Goal: Find specific page/section: Locate a particular part of the current website

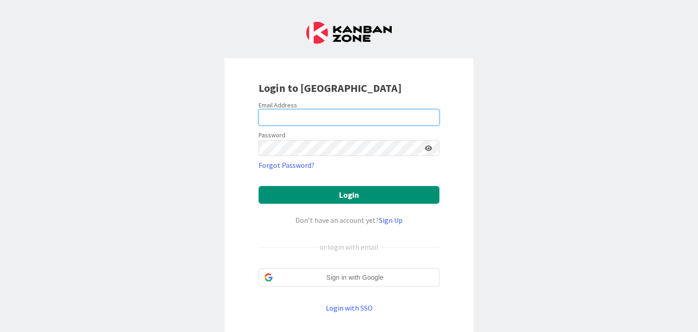
click at [281, 113] on input "email" at bounding box center [349, 117] width 181 height 16
type input "[PERSON_NAME][EMAIL_ADDRESS][DOMAIN_NAME]"
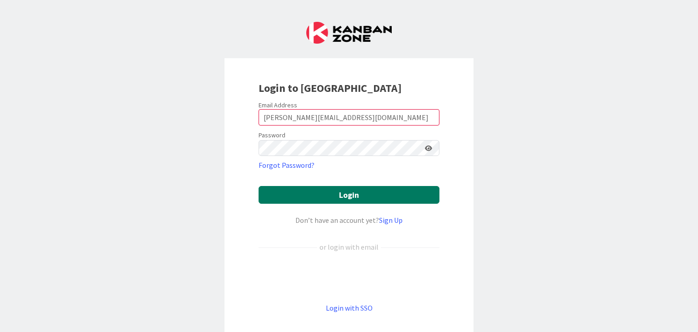
click at [349, 196] on button "Login" at bounding box center [349, 195] width 181 height 18
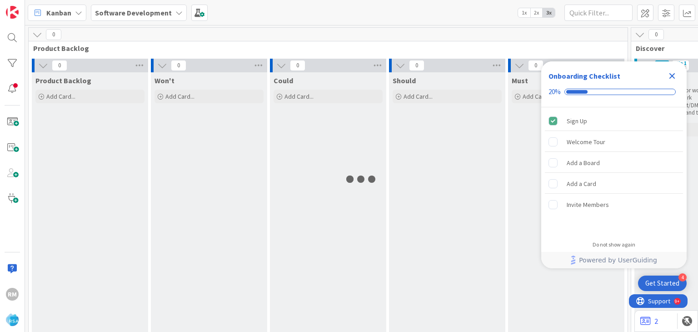
click at [671, 75] on icon "Close Checklist" at bounding box center [672, 76] width 6 height 6
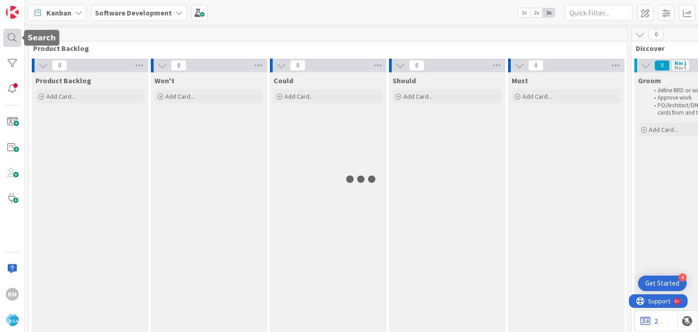
click at [10, 37] on div at bounding box center [12, 38] width 18 height 18
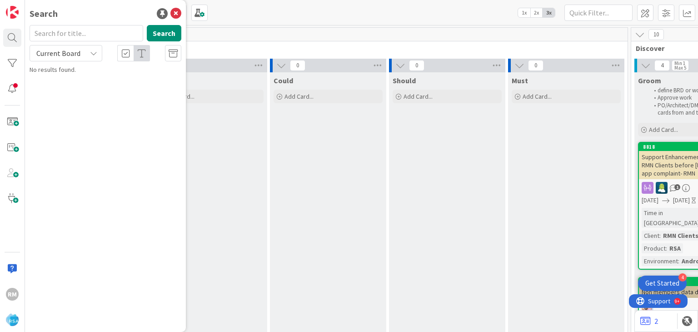
click at [69, 30] on input "text" at bounding box center [87, 33] width 114 height 16
click at [161, 37] on button "Search" at bounding box center [164, 33] width 35 height 16
drag, startPoint x: 97, startPoint y: 35, endPoint x: 0, endPoint y: 35, distance: 97.2
click at [0, 35] on div "RM Search TERESTEEG Search Current Board No results found." at bounding box center [12, 166] width 25 height 332
click at [159, 35] on button "Search" at bounding box center [164, 33] width 35 height 16
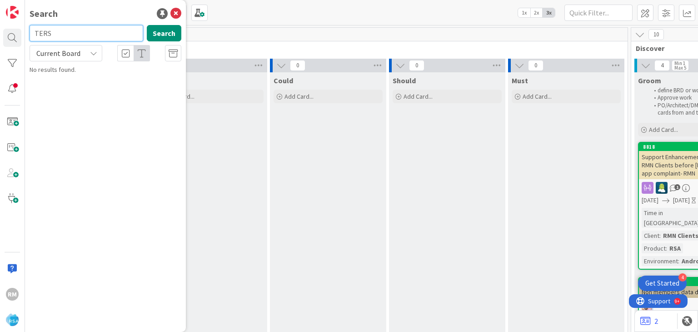
click at [94, 35] on input "TERS" at bounding box center [87, 33] width 114 height 16
type input "[PERSON_NAME]"
click at [161, 35] on button "Search" at bounding box center [164, 33] width 35 height 16
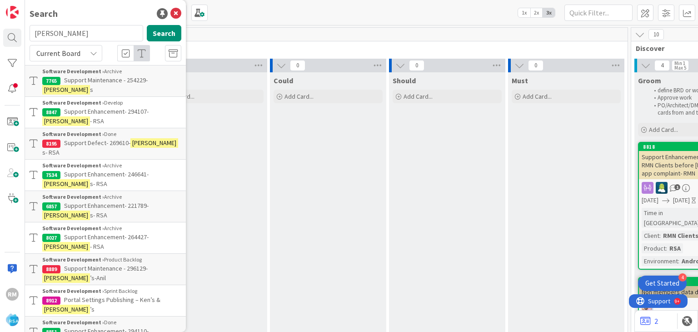
click at [109, 110] on span "Support Enhancement- 294107-" at bounding box center [106, 111] width 85 height 8
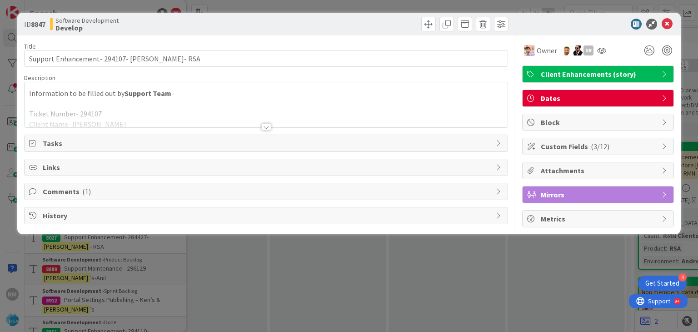
click at [264, 129] on div at bounding box center [266, 126] width 10 height 7
